Goal: Navigation & Orientation: Go to known website

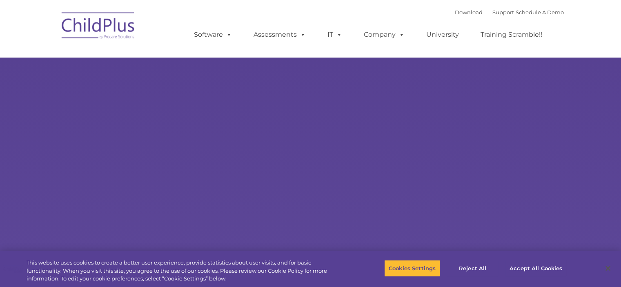
click at [528, 213] on div "Learn More Request a Demo The Future of ChildPlus is Here! Boost your productiv…" at bounding box center [310, 159] width 621 height 318
select select "MEDIUM"
click at [385, 171] on div "Learn More Request a Demo The Future of ChildPlus is Here! Boost your productiv…" at bounding box center [310, 159] width 621 height 318
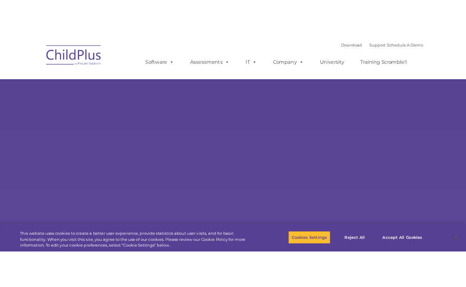
scroll to position [33, 0]
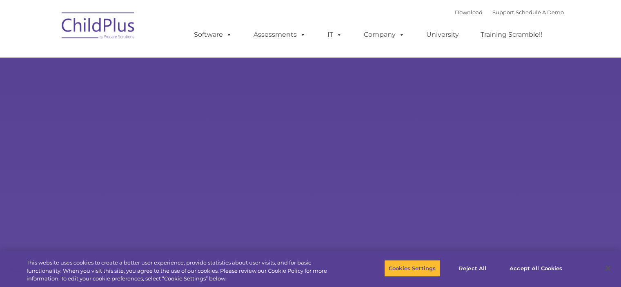
click at [245, 88] on div "Learn More Request a Demo The Future of ChildPlus is Here! Boost your productiv…" at bounding box center [310, 126] width 621 height 318
